Goal: Transaction & Acquisition: Purchase product/service

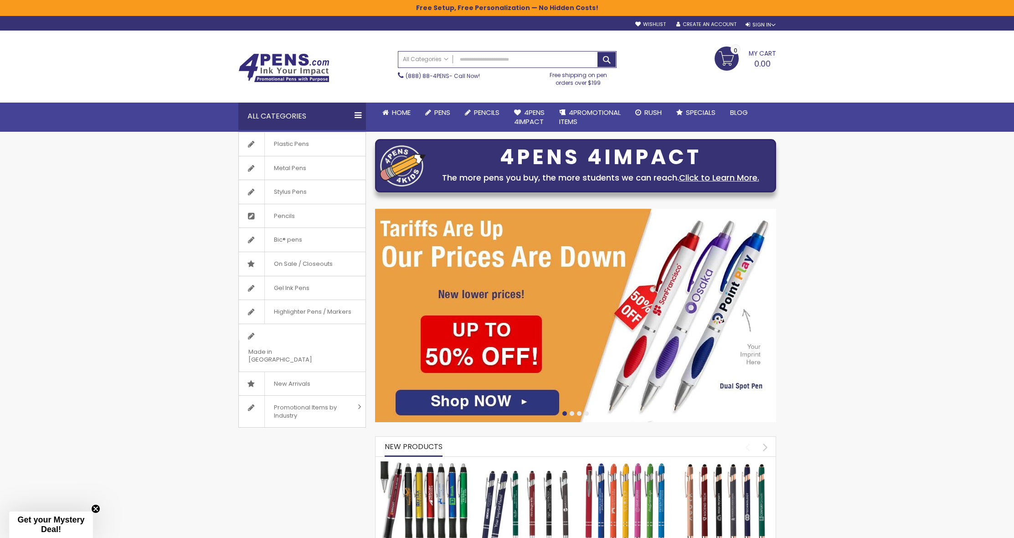
click at [468, 403] on img at bounding box center [575, 315] width 401 height 213
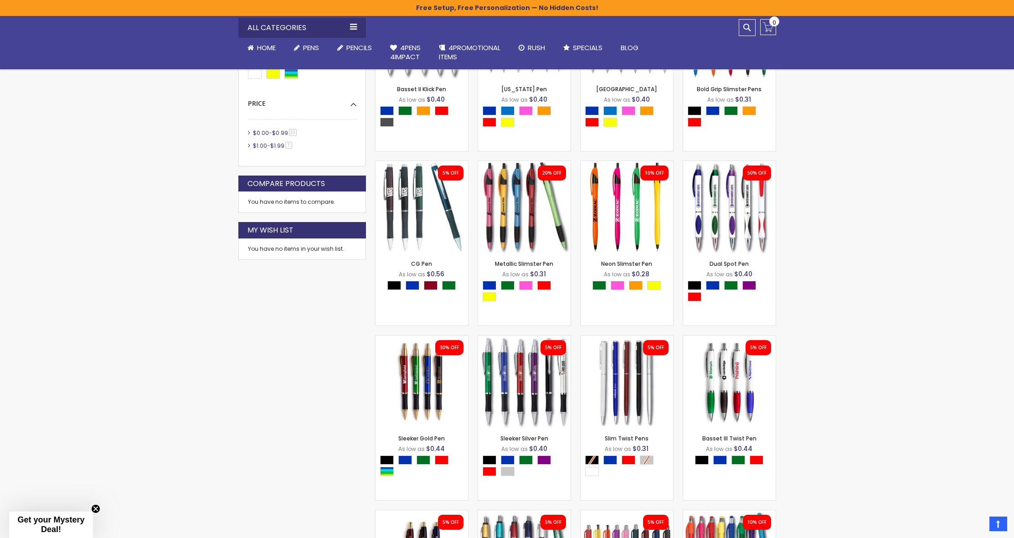
scroll to position [396, 0]
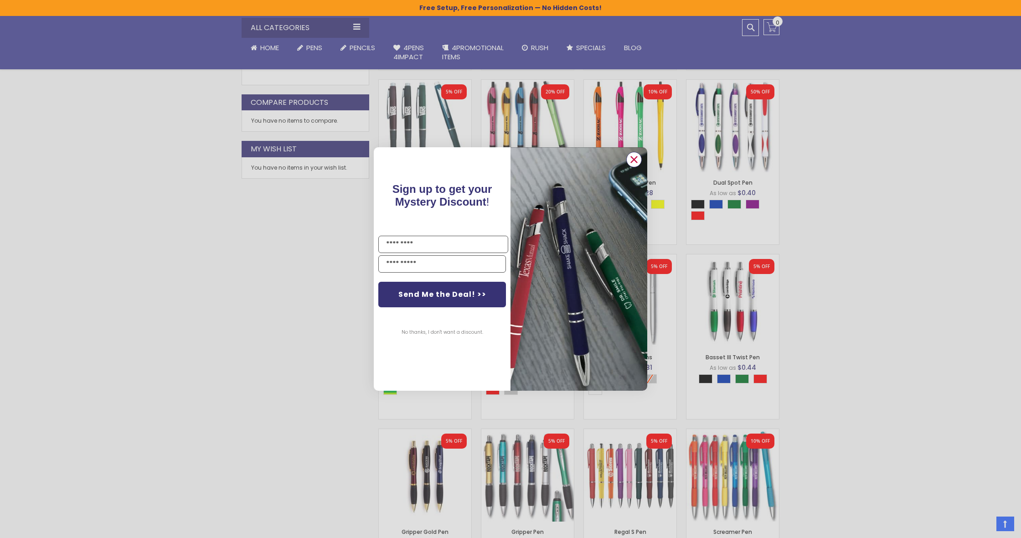
click at [638, 156] on circle "Close dialog" at bounding box center [634, 160] width 14 height 14
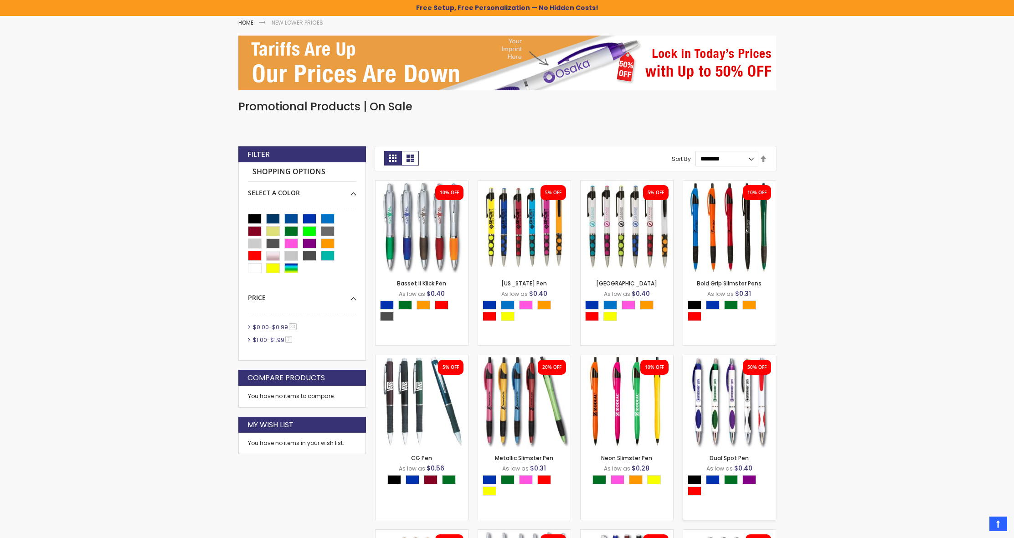
scroll to position [148, 0]
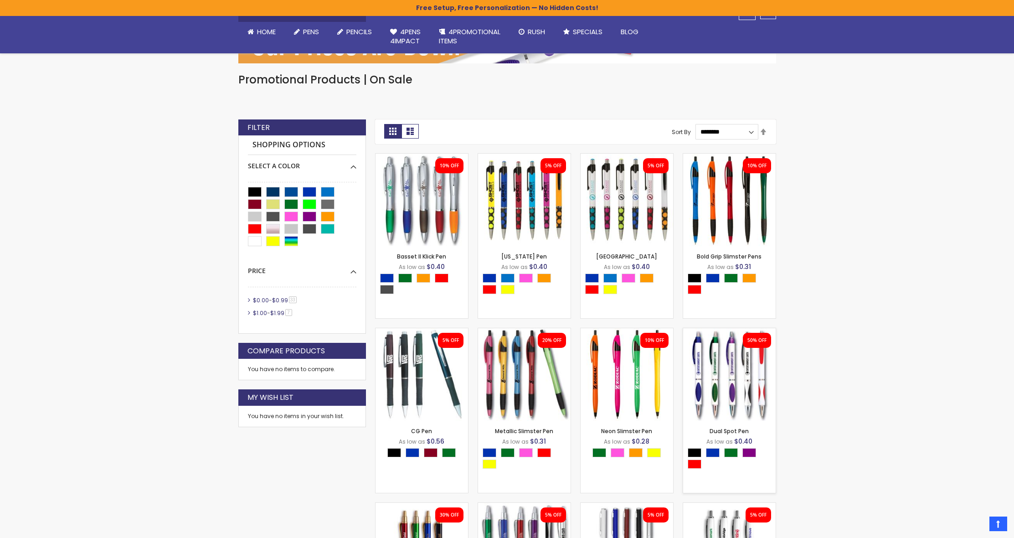
click at [727, 407] on div "- *** + Add to Cart" at bounding box center [729, 406] width 93 height 16
click at [756, 341] on div "50% OFF" at bounding box center [757, 340] width 19 height 6
click at [698, 379] on img at bounding box center [729, 374] width 93 height 93
click at [700, 373] on img at bounding box center [729, 374] width 93 height 93
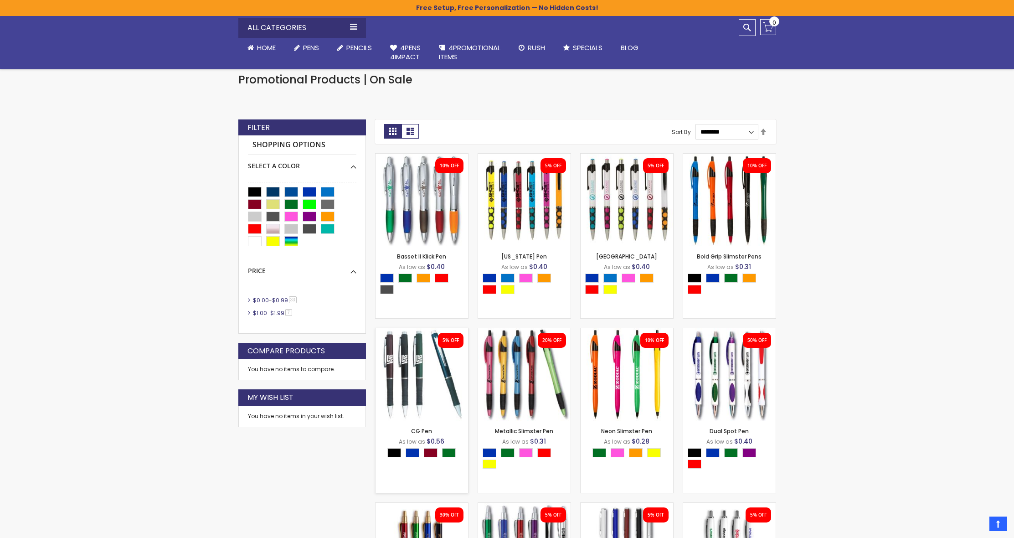
click at [419, 375] on img at bounding box center [422, 374] width 93 height 93
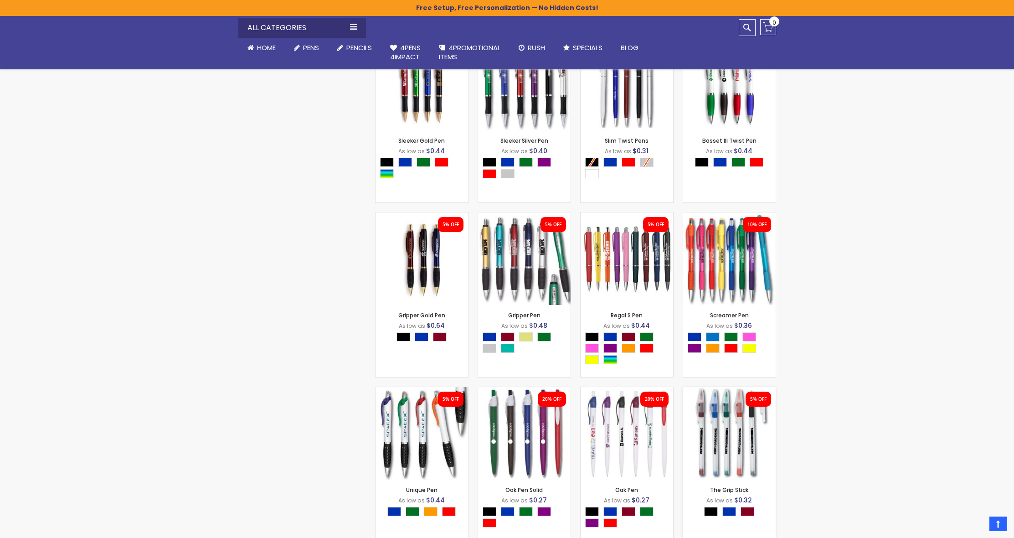
scroll to position [618, 0]
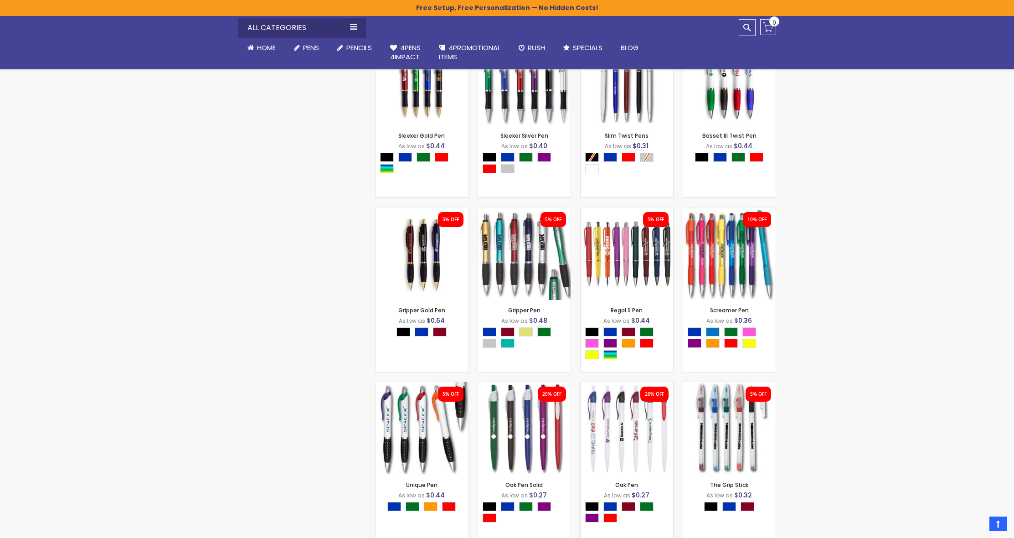
click at [626, 455] on div "- *** + Add to Cart" at bounding box center [627, 460] width 93 height 16
click at [639, 425] on img at bounding box center [627, 428] width 93 height 93
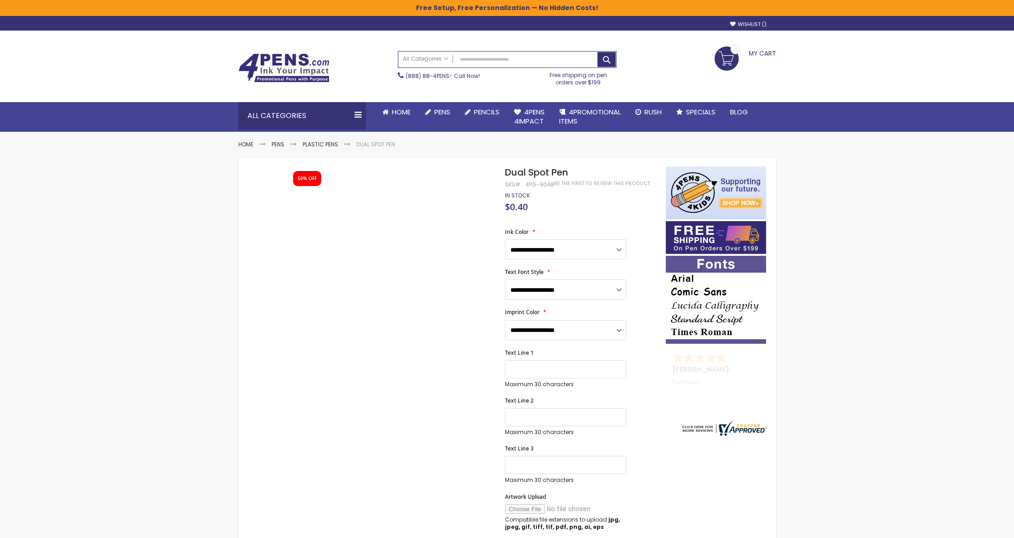
click at [708, 371] on div "Kamal C. - NJ , United States Fantastic" at bounding box center [716, 382] width 101 height 73
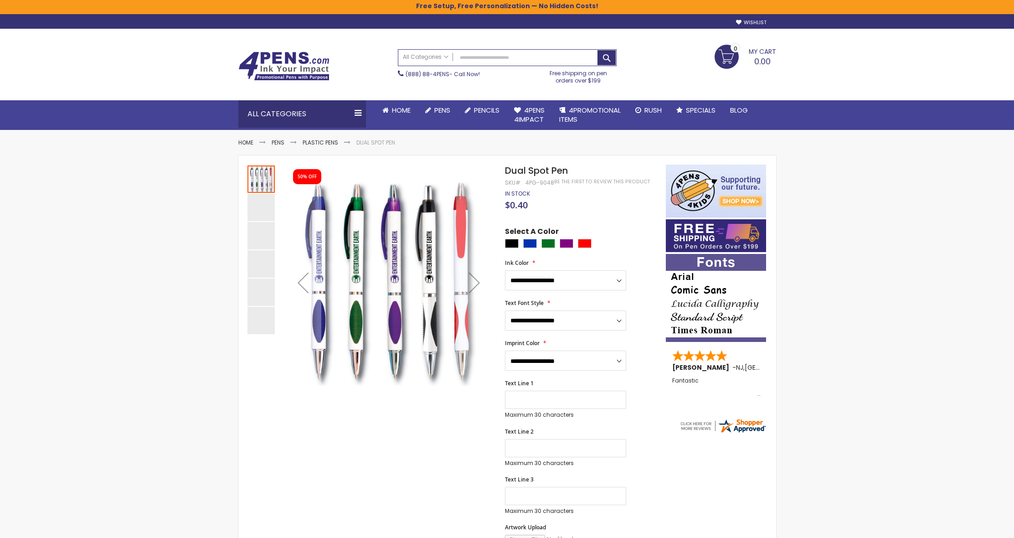
click at [837, 362] on div "Skip to Content sample Wishlist Sign Out Sign In Sign In Login Forgot Your Pass…" at bounding box center [507, 476] width 1014 height 925
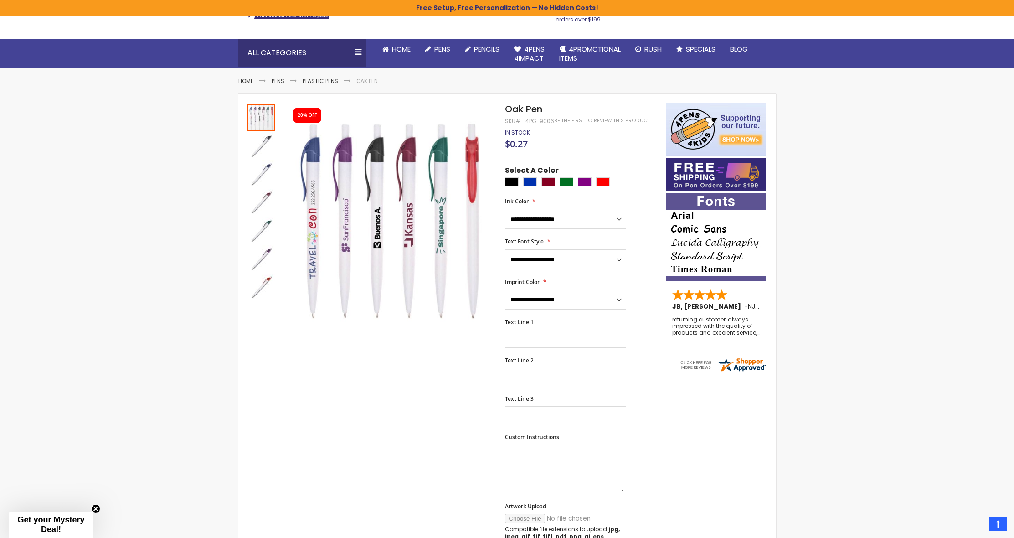
scroll to position [43, 0]
